Goal: Check status

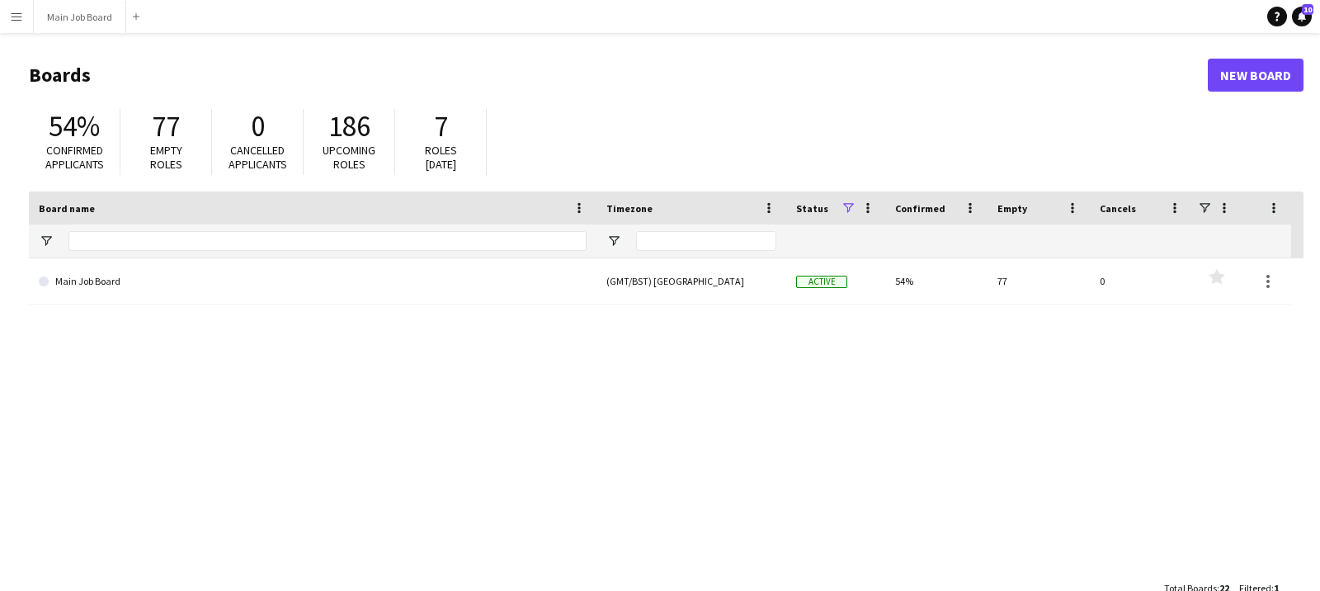
click at [14, 20] on app-icon "Menu" at bounding box center [16, 16] width 13 height 13
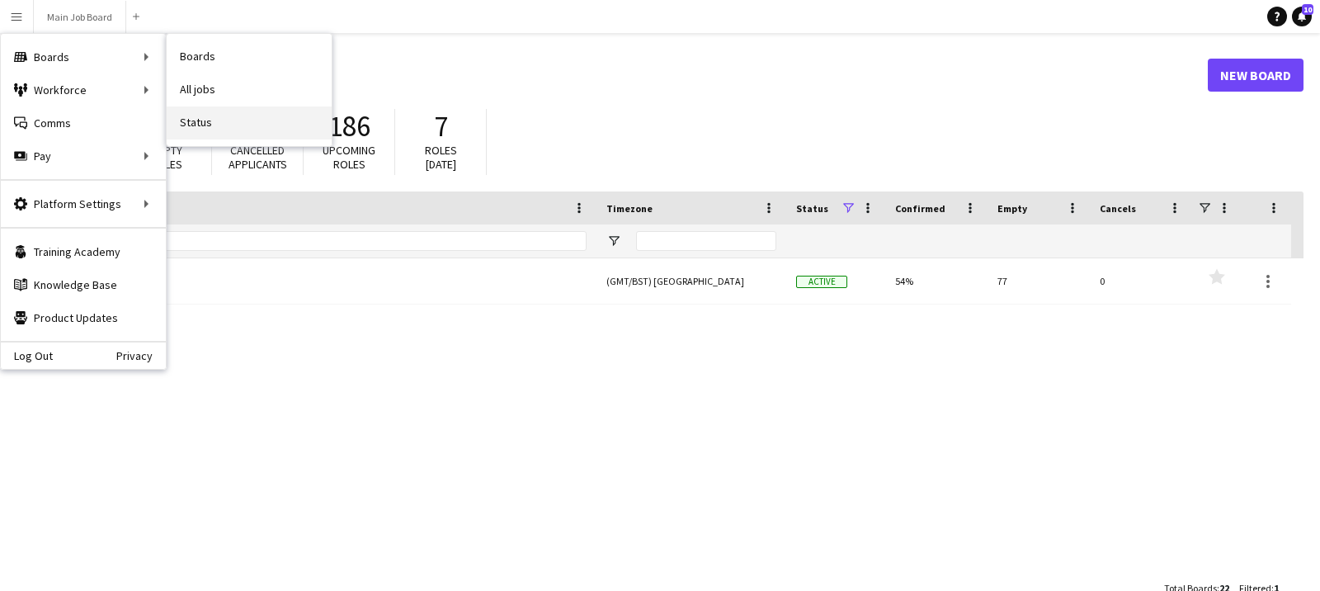
click at [200, 123] on link "Status" at bounding box center [249, 122] width 165 height 33
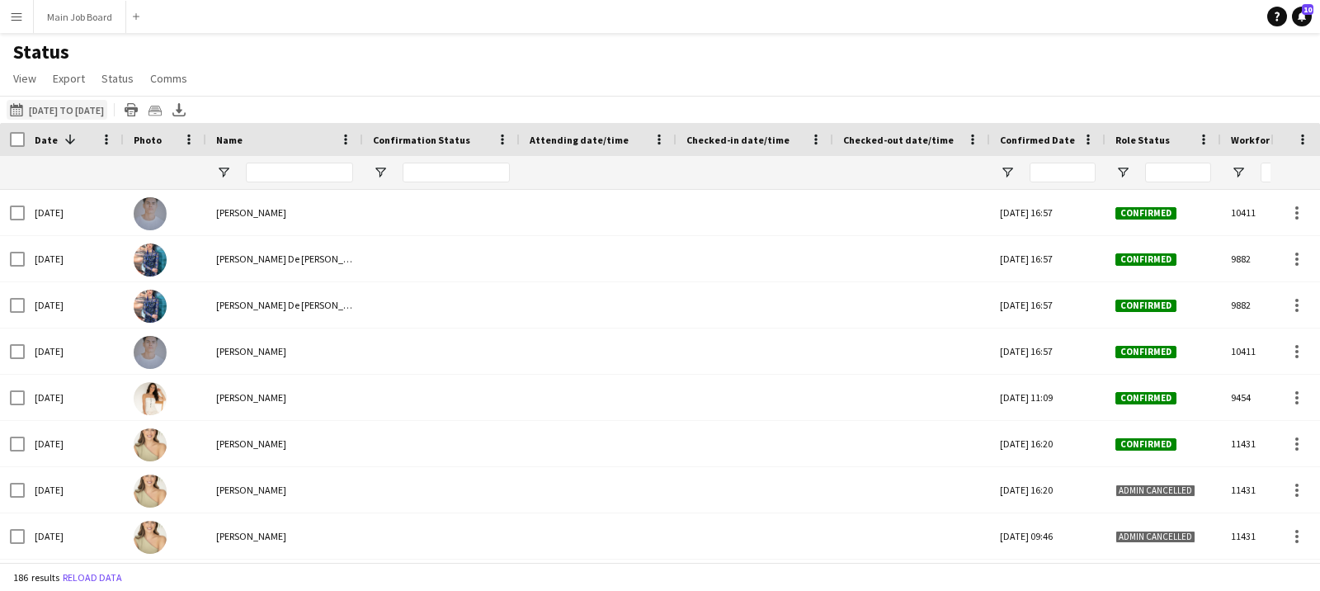
click at [62, 115] on button "08-09-2025 to 14-09-2025 14-07-2025 to 15-08-2025" at bounding box center [57, 110] width 101 height 20
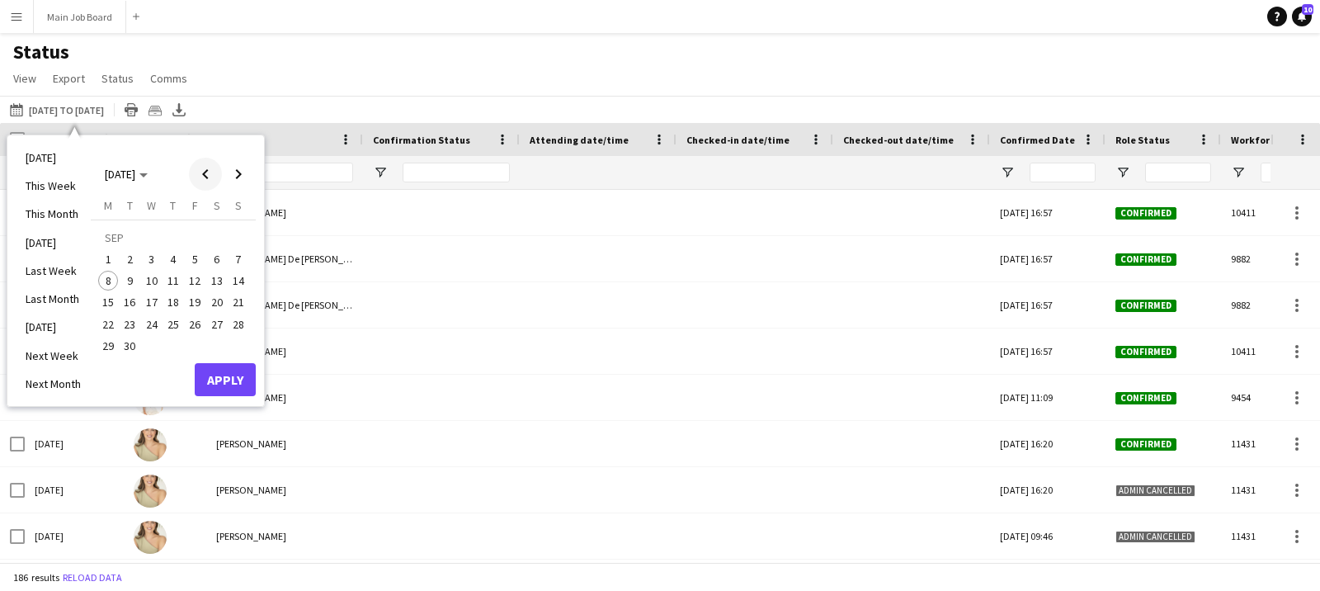
click at [209, 172] on span "Previous month" at bounding box center [205, 174] width 33 height 33
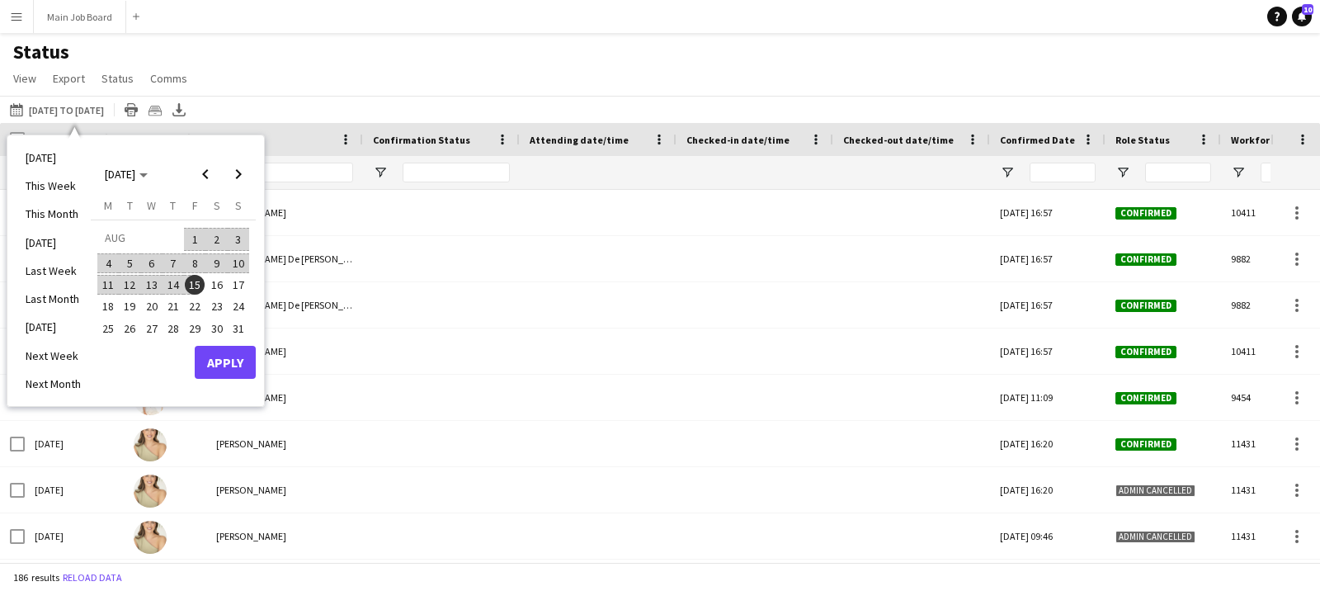
click at [193, 282] on span "15" at bounding box center [195, 285] width 20 height 20
click at [248, 172] on span "Next month" at bounding box center [238, 174] width 33 height 33
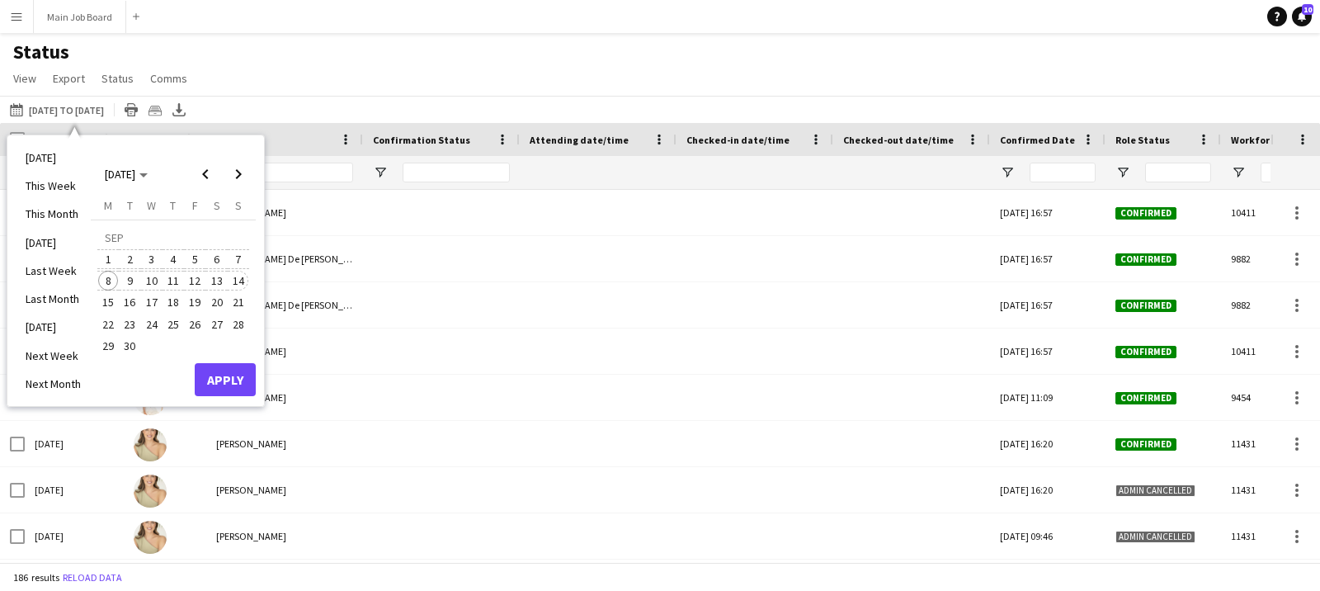
click at [243, 277] on span "14" at bounding box center [239, 281] width 20 height 20
click at [232, 391] on button "Apply" at bounding box center [225, 379] width 61 height 33
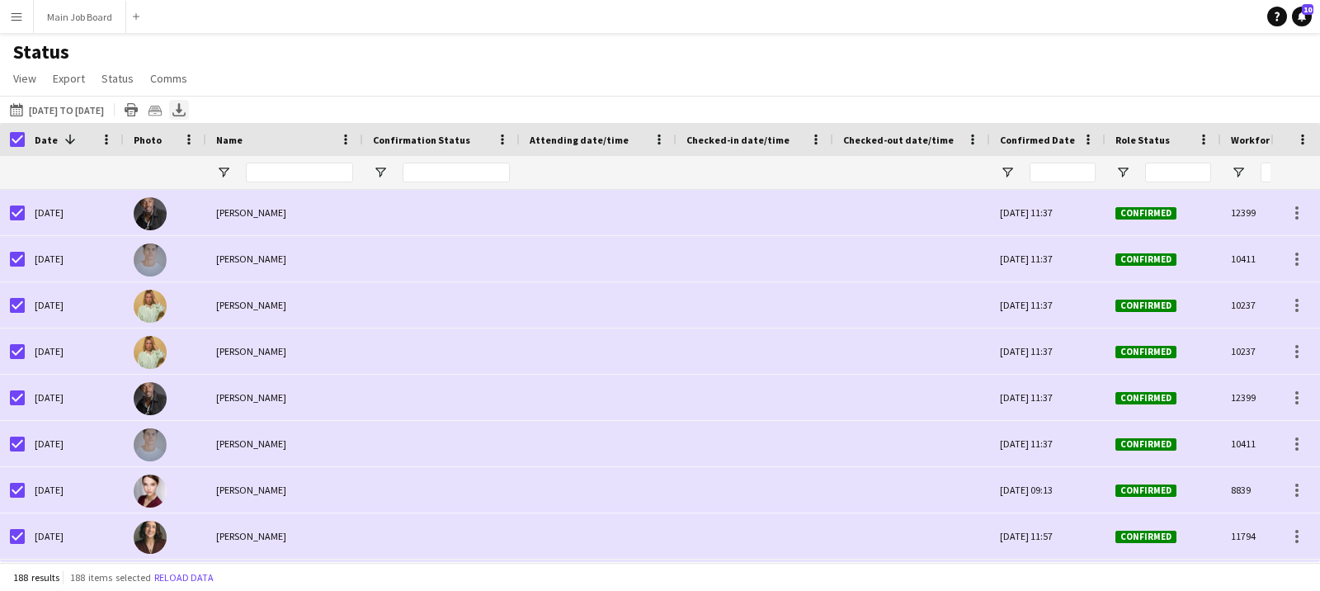
click at [186, 114] on icon at bounding box center [178, 115] width 13 height 4
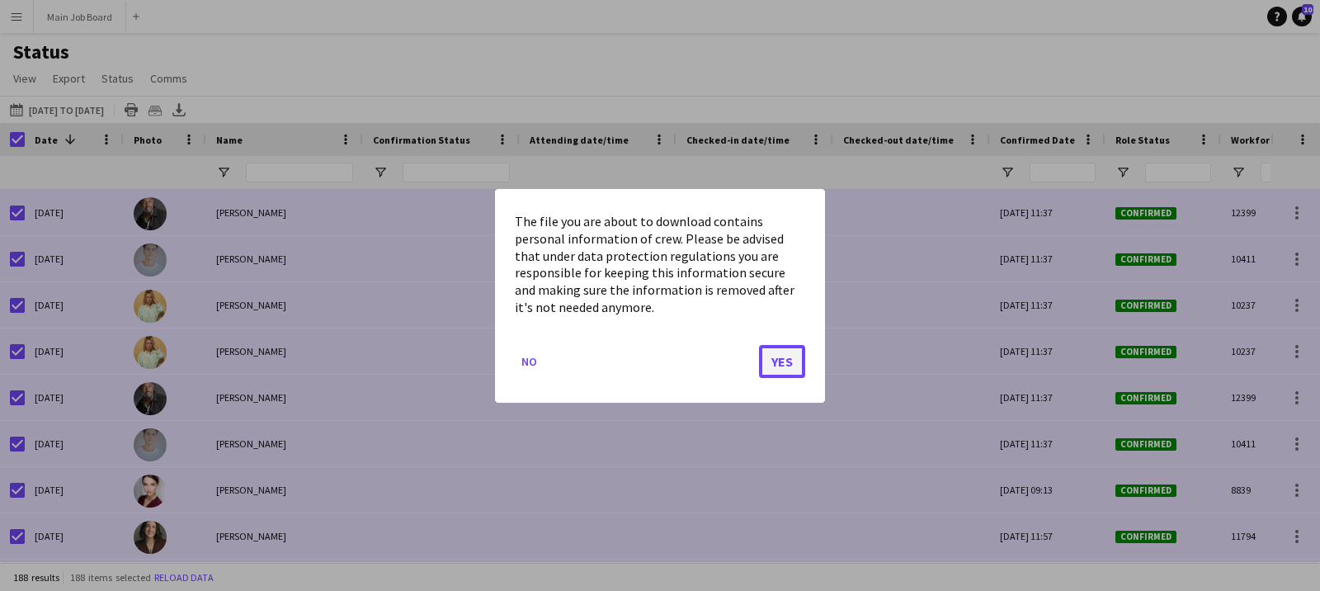
click at [803, 349] on button "Yes" at bounding box center [782, 360] width 46 height 33
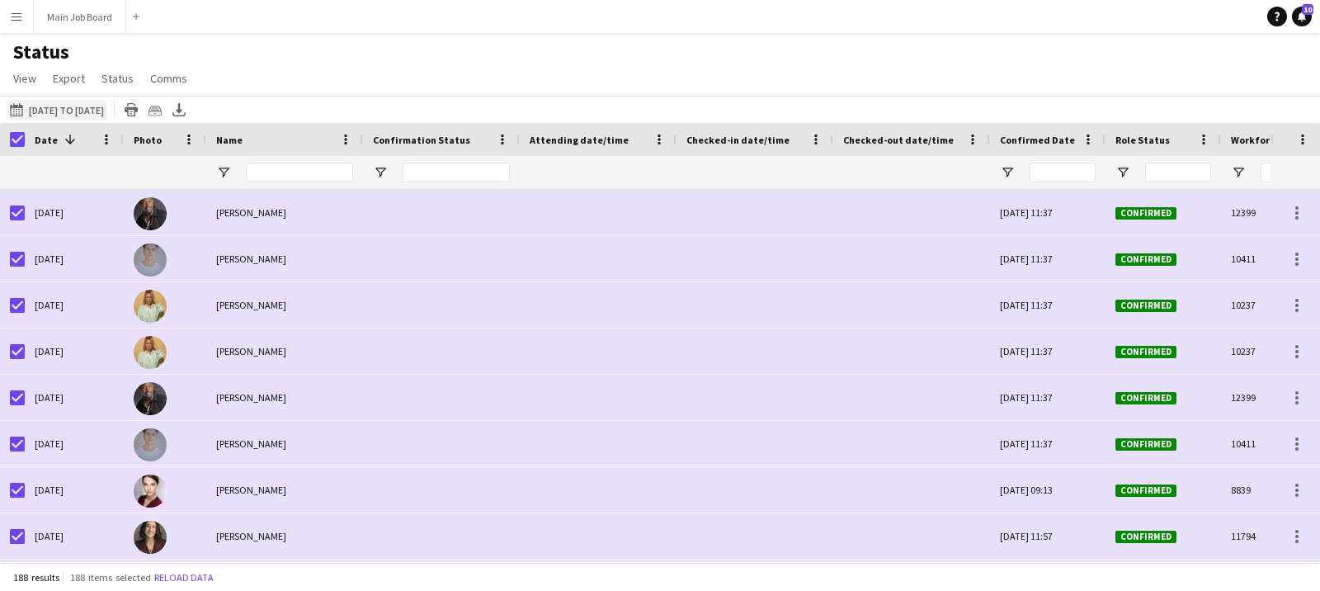
click at [49, 111] on button "08-09-2025 to 14-09-2025 15-08-2025 to 14-09-2025" at bounding box center [57, 110] width 101 height 20
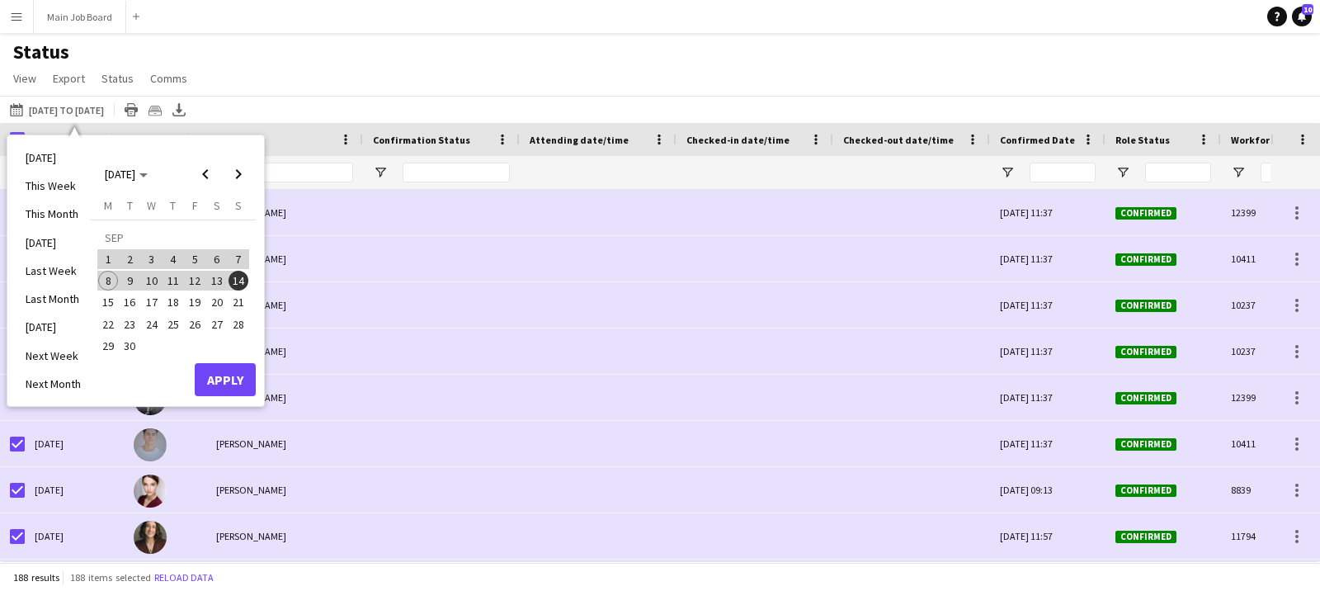
click at [113, 300] on span "15" at bounding box center [108, 303] width 20 height 20
click at [238, 181] on span "Next month" at bounding box center [238, 174] width 33 height 33
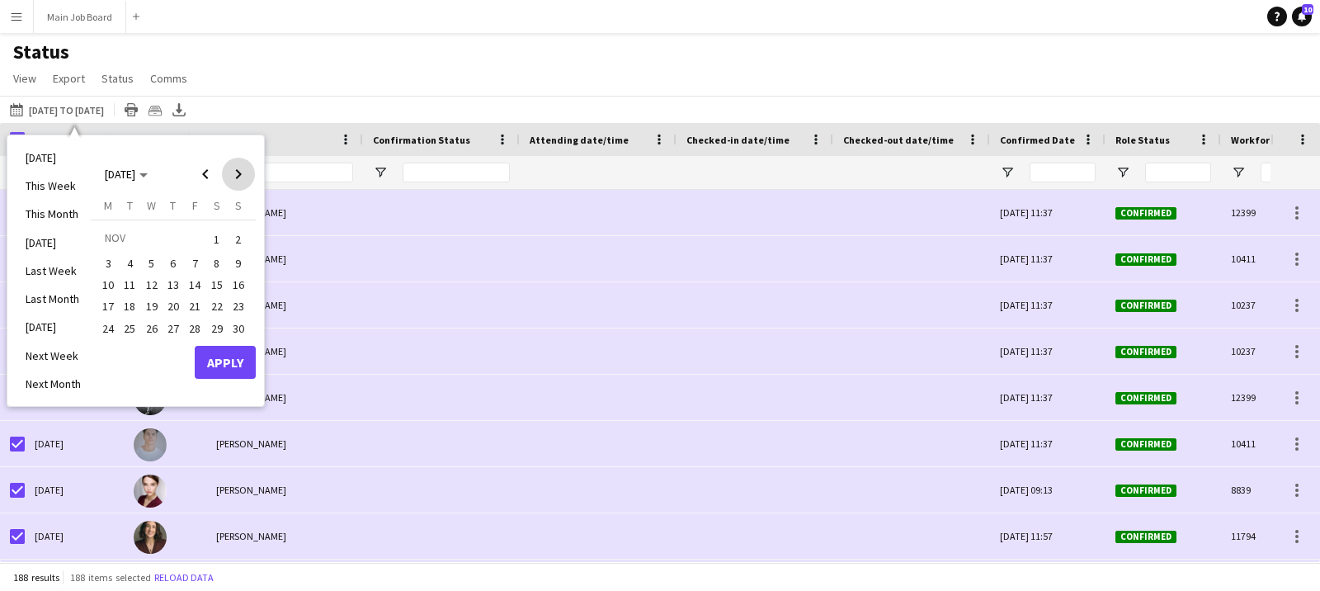
click at [238, 181] on span "Next month" at bounding box center [238, 174] width 33 height 33
click at [149, 339] on span "31" at bounding box center [152, 346] width 20 height 20
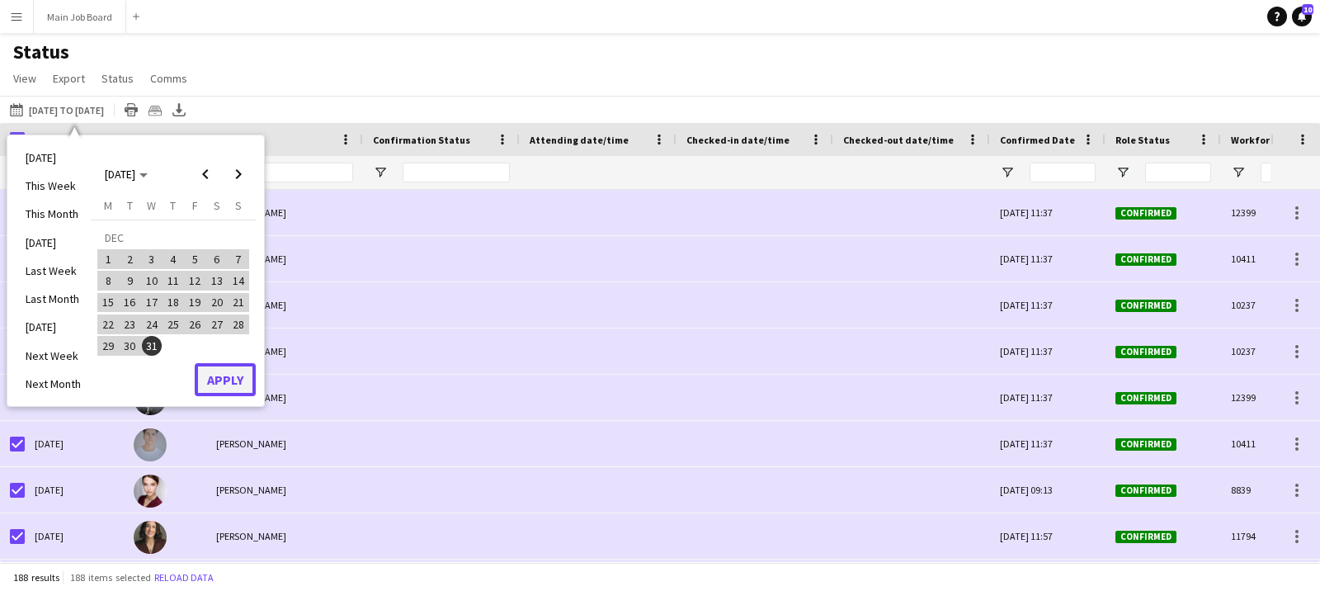
click at [236, 387] on button "Apply" at bounding box center [225, 379] width 61 height 33
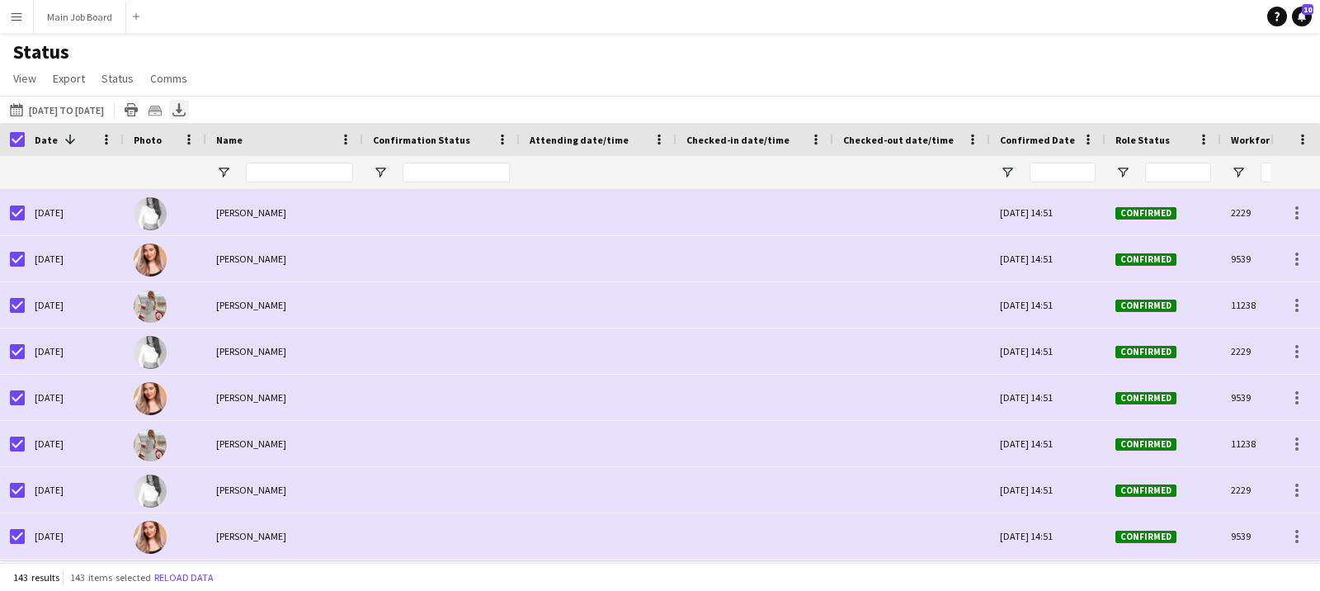
click at [186, 113] on icon at bounding box center [178, 115] width 13 height 4
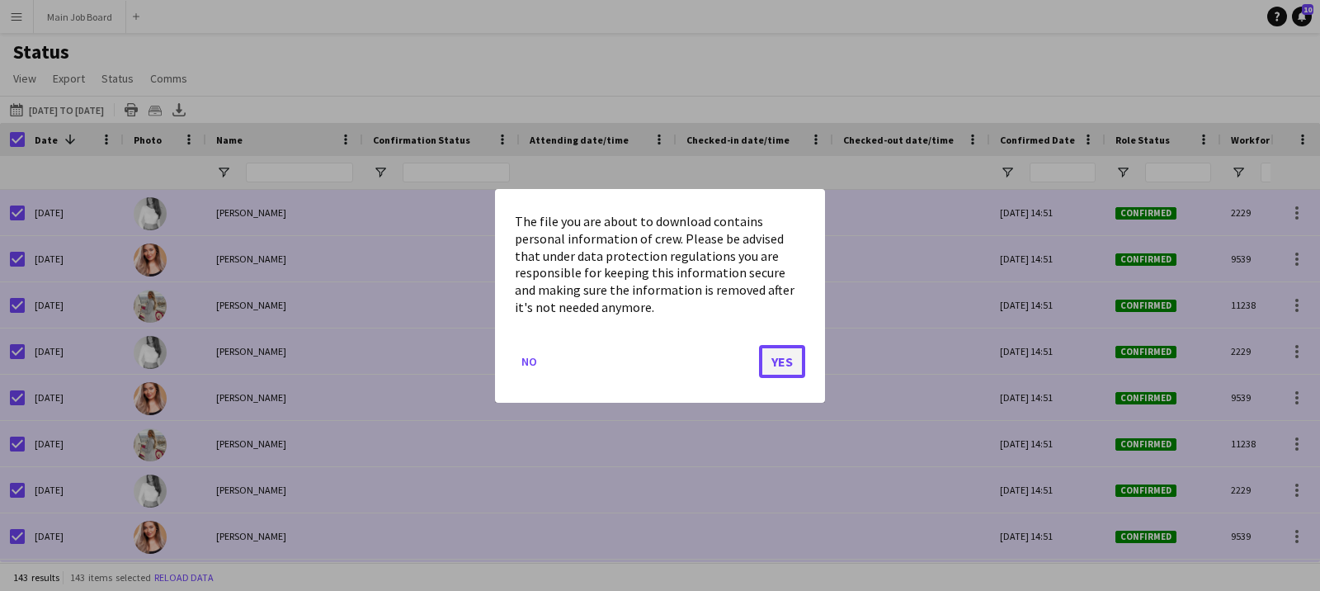
click at [779, 359] on button "Yes" at bounding box center [782, 360] width 46 height 33
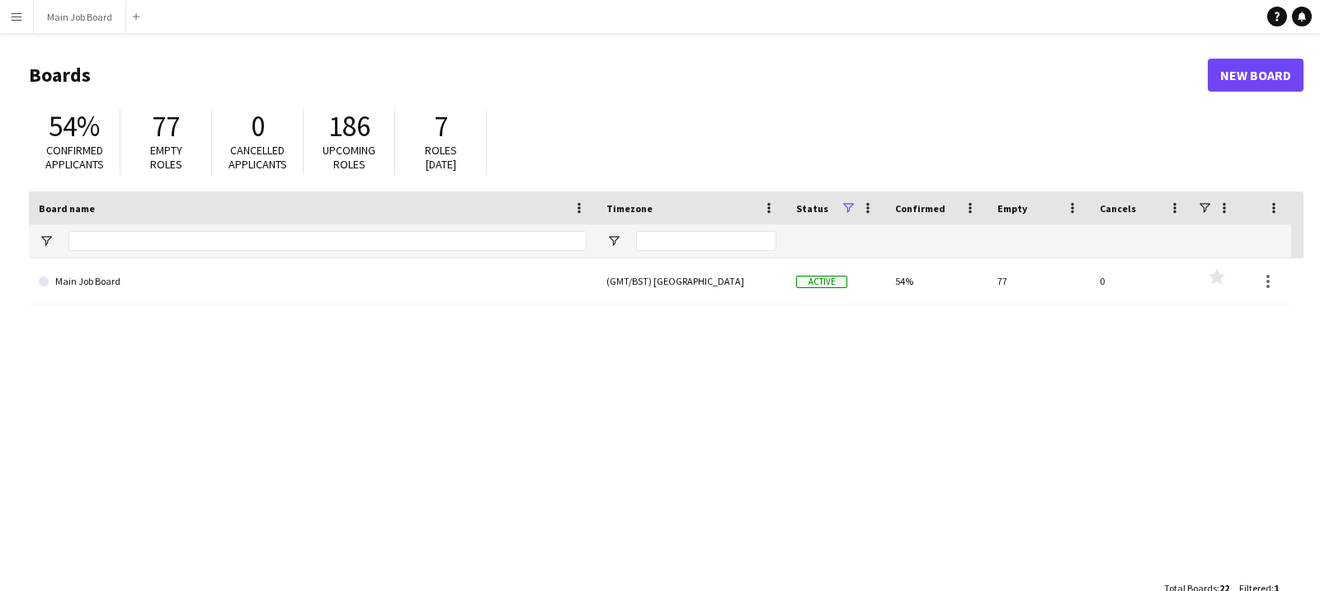
click at [13, 26] on button "Menu" at bounding box center [16, 16] width 33 height 33
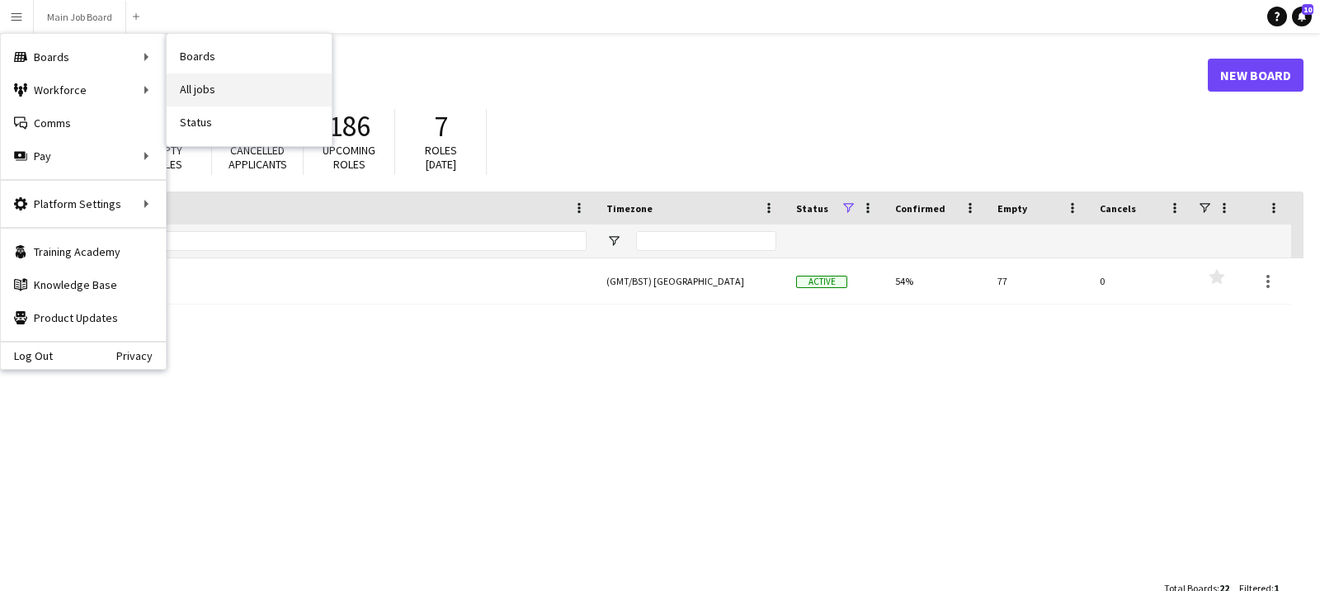
click at [200, 83] on link "All jobs" at bounding box center [249, 89] width 165 height 33
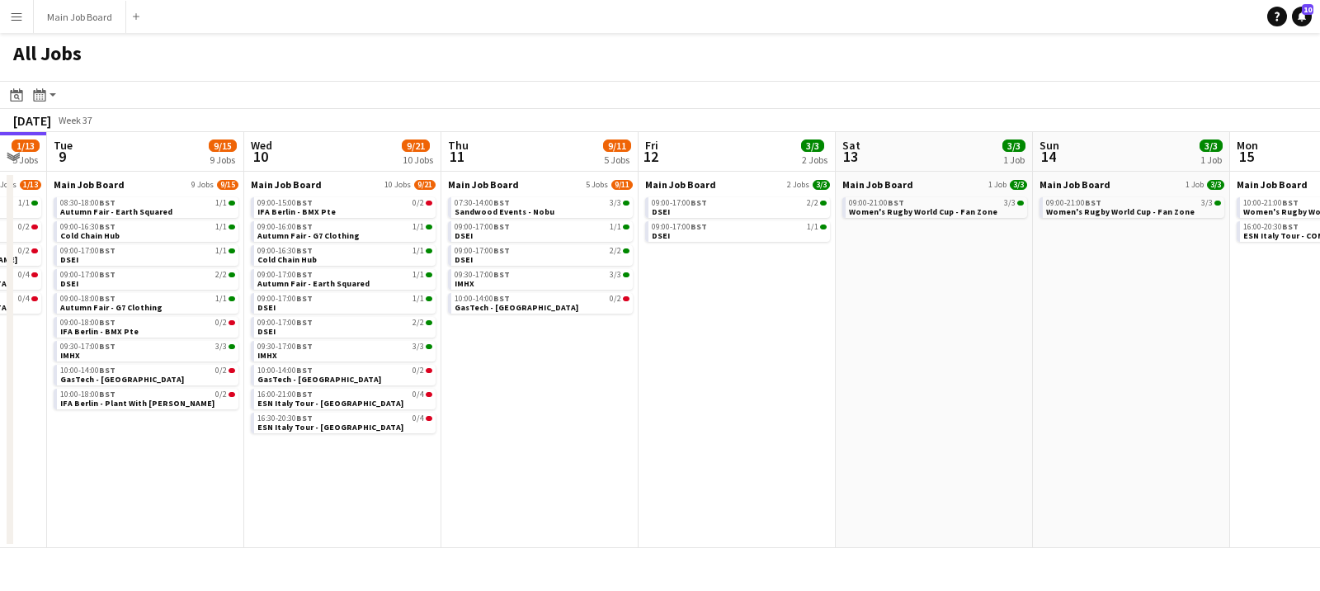
scroll to position [0, 586]
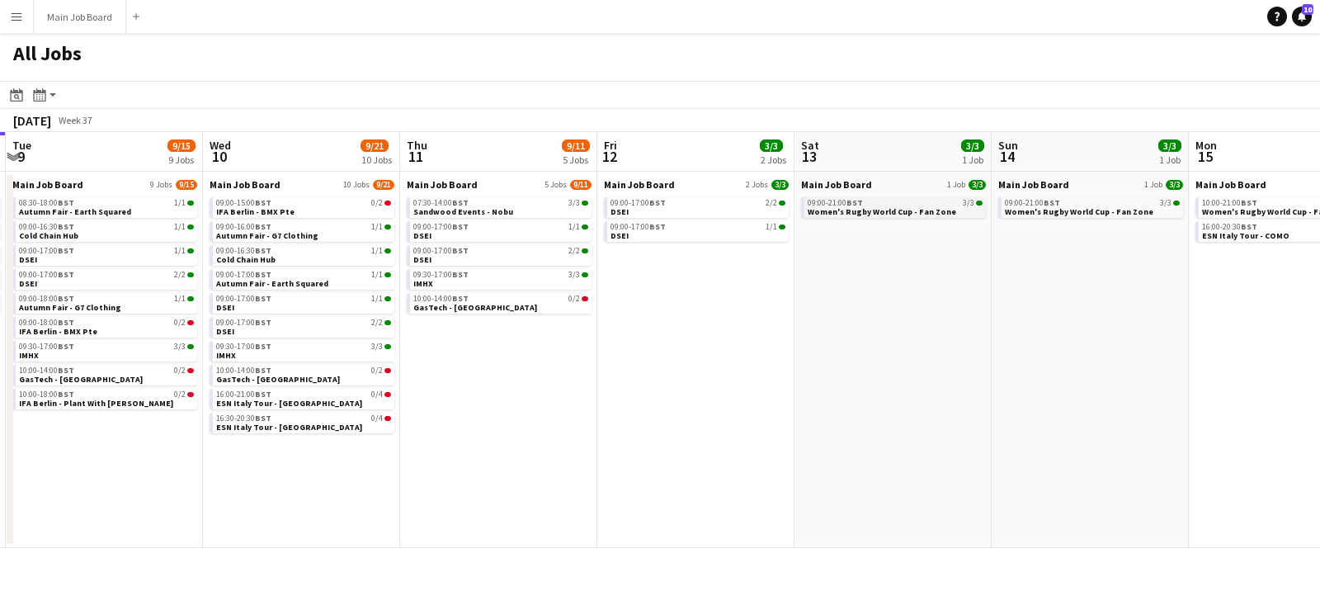
click at [854, 207] on span "Women's Rugby World Cup - Fan Zone" at bounding box center [882, 211] width 149 height 11
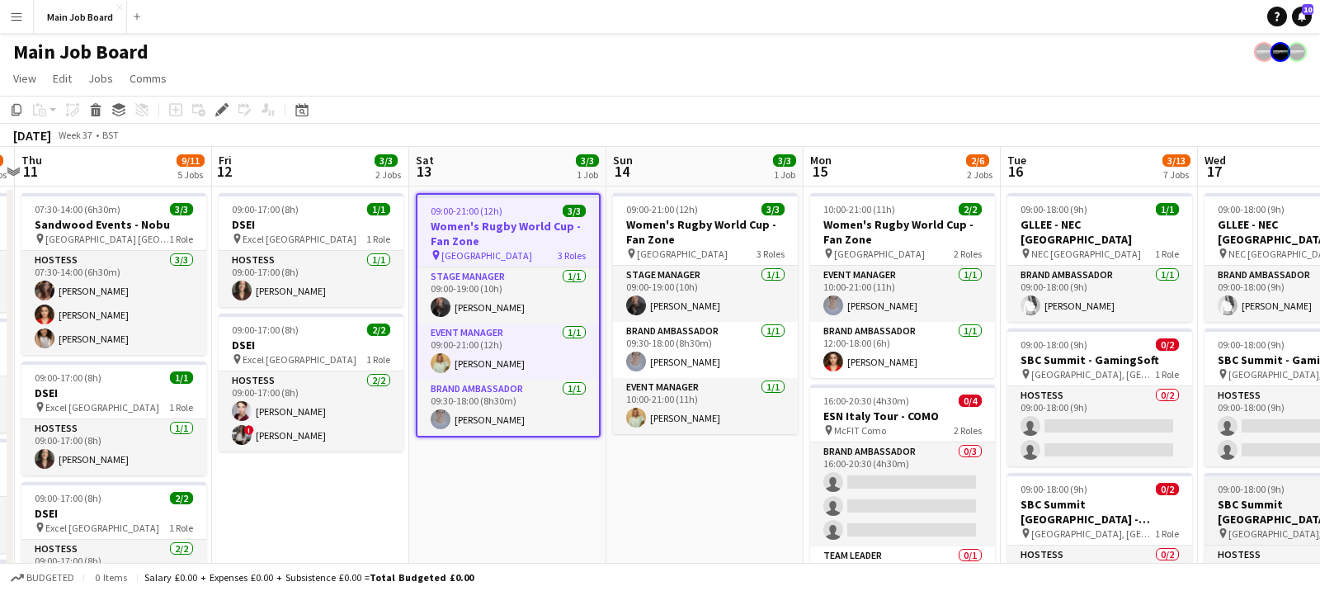
scroll to position [0, 374]
